Goal: Task Accomplishment & Management: Complete application form

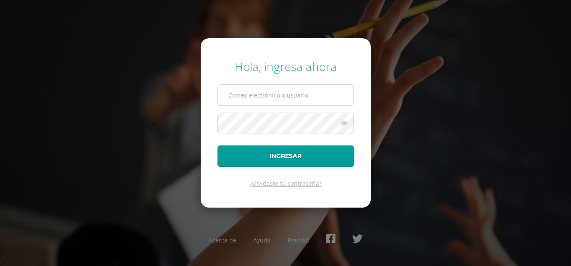
click at [250, 97] on input "text" at bounding box center [286, 95] width 136 height 21
type input "delsyguarcax2023@maiagt.org"
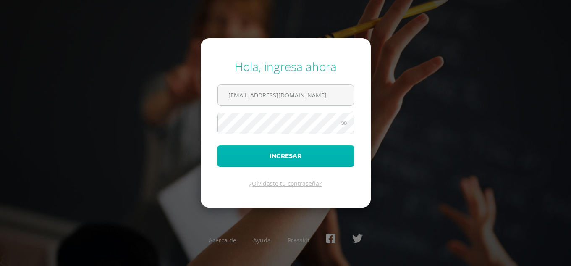
click at [270, 157] on button "Ingresar" at bounding box center [286, 155] width 137 height 21
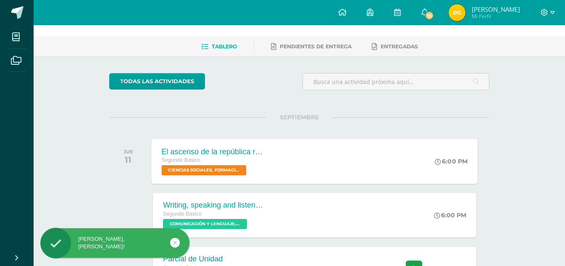
scroll to position [42, 0]
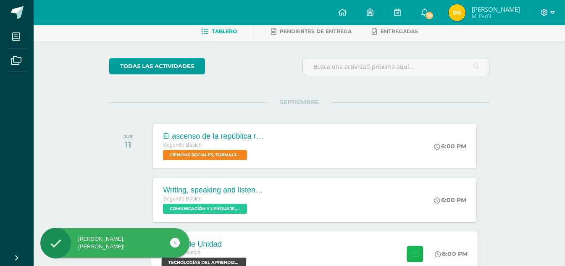
click at [411, 250] on icon at bounding box center [414, 253] width 9 height 7
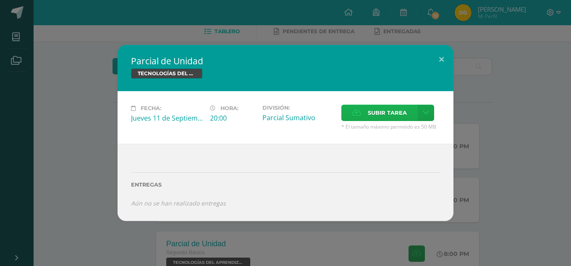
click at [383, 106] on span "Subir tarea" at bounding box center [387, 113] width 39 height 16
click at [0, 0] on input "Subir tarea" at bounding box center [0, 0] width 0 height 0
click at [369, 108] on span "Subir tarea" at bounding box center [387, 113] width 39 height 16
click at [0, 0] on input "Subir tarea" at bounding box center [0, 0] width 0 height 0
click at [440, 55] on button at bounding box center [442, 59] width 24 height 29
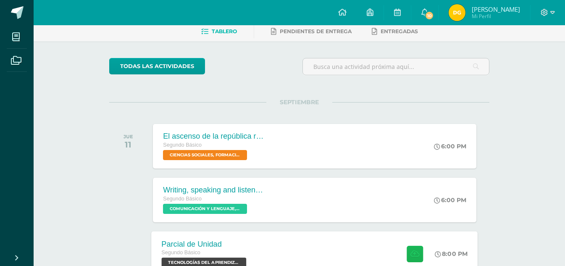
click at [415, 250] on icon at bounding box center [414, 253] width 9 height 7
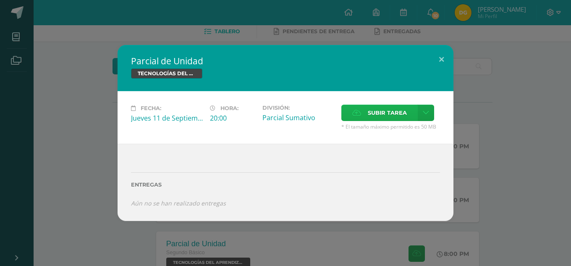
click at [358, 106] on label "Subir tarea" at bounding box center [380, 113] width 76 height 16
click at [0, 0] on input "Subir tarea" at bounding box center [0, 0] width 0 height 0
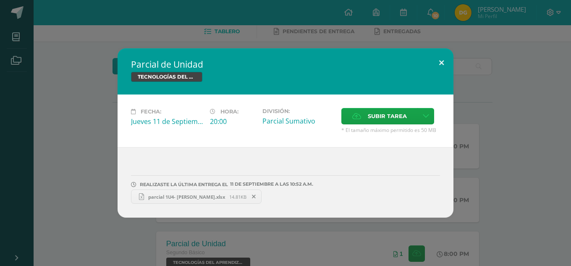
click at [440, 63] on button at bounding box center [442, 62] width 24 height 29
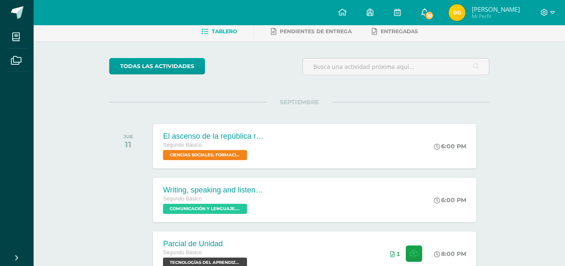
click at [434, 12] on span "10" at bounding box center [429, 15] width 9 height 9
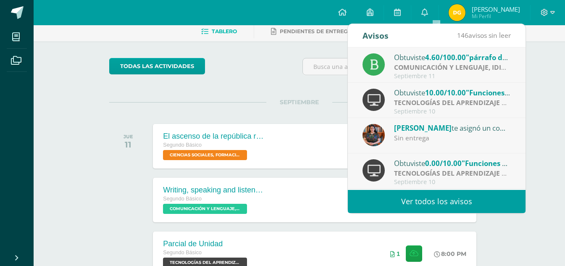
click at [449, 137] on div "Sin entrega" at bounding box center [452, 138] width 117 height 10
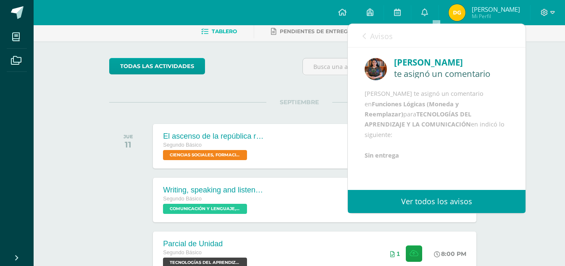
click at [365, 33] on icon at bounding box center [364, 36] width 3 height 7
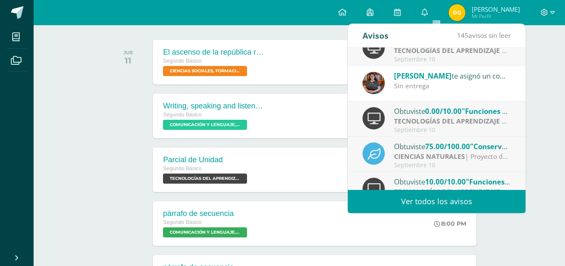
scroll to position [0, 0]
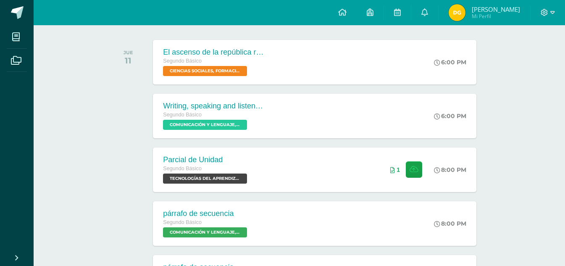
click at [542, 7] on div at bounding box center [548, 12] width 34 height 25
click at [547, 17] on span at bounding box center [548, 12] width 14 height 9
click at [537, 63] on link "Cerrar sesión" at bounding box center [521, 57] width 66 height 12
